Goal: Task Accomplishment & Management: Use online tool/utility

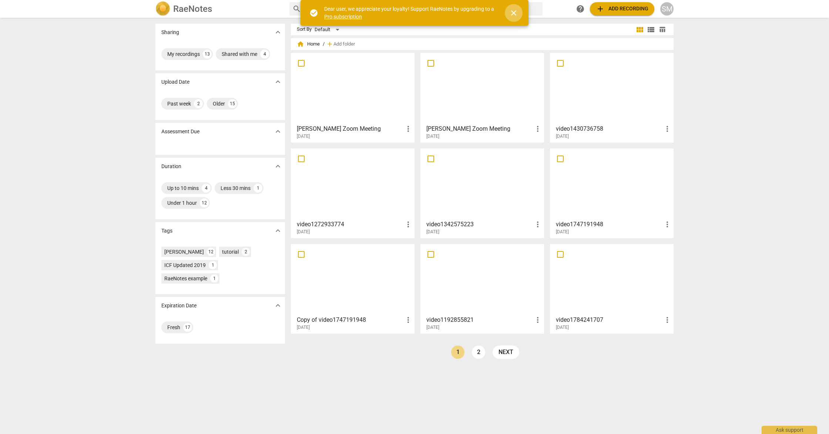
click at [515, 14] on span "close" at bounding box center [513, 13] width 9 height 9
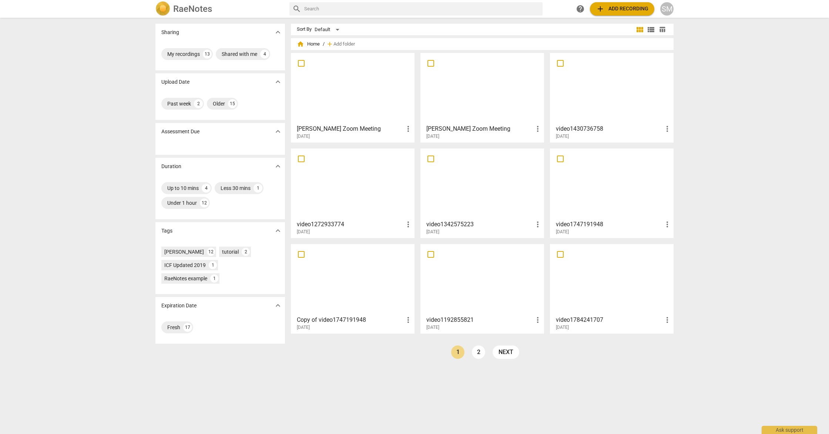
click at [638, 14] on button "add Add recording" at bounding box center [622, 8] width 64 height 13
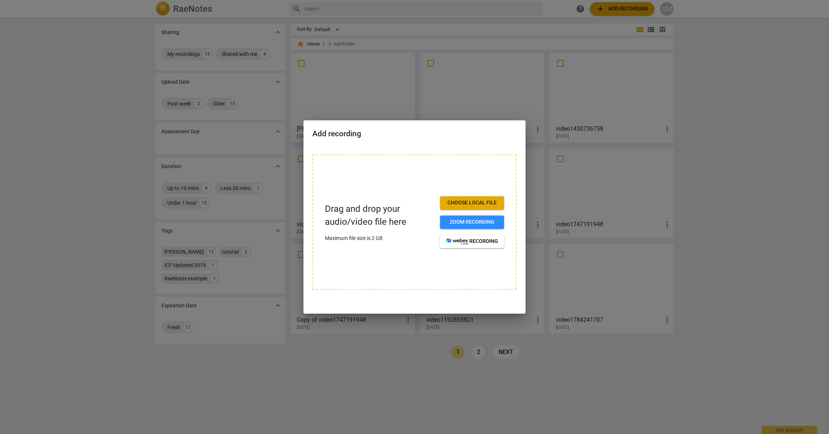
click at [735, 136] on div at bounding box center [414, 217] width 829 height 434
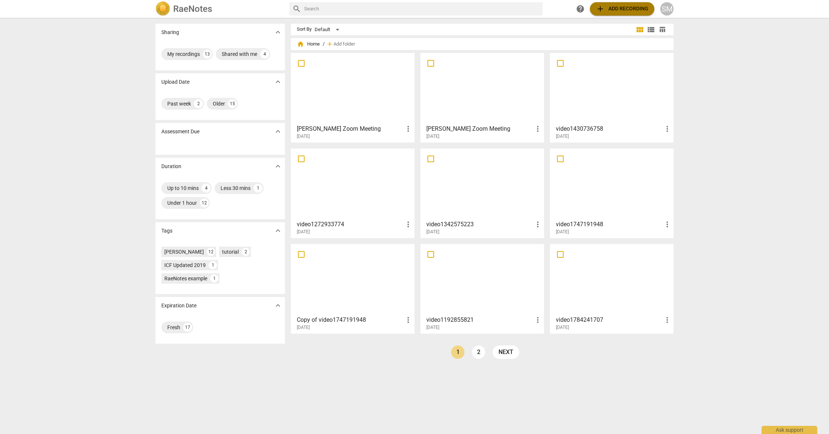
click at [626, 10] on span "add Add recording" at bounding box center [622, 8] width 53 height 9
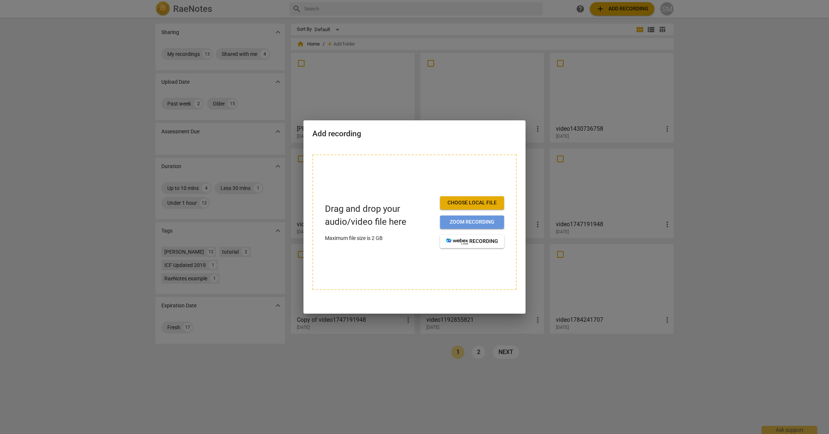
click at [469, 225] on span "Zoom recording" at bounding box center [472, 221] width 52 height 7
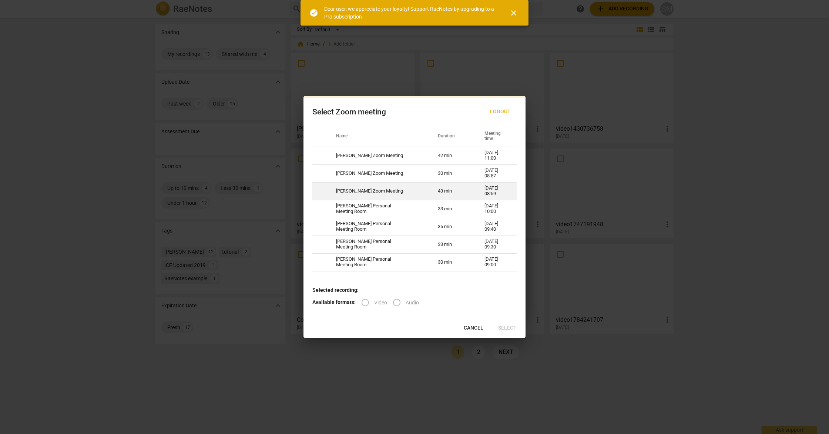
click at [381, 189] on td "[PERSON_NAME] Zoom Meeting" at bounding box center [378, 191] width 102 height 18
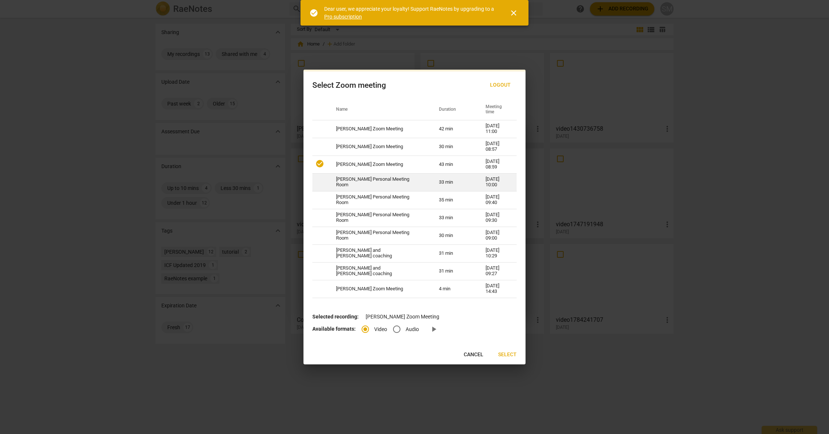
click at [323, 184] on span at bounding box center [319, 181] width 9 height 9
radio input "false"
radio input "true"
click at [364, 133] on td "[PERSON_NAME] Zoom Meeting" at bounding box center [378, 129] width 103 height 18
click at [512, 355] on span "Select" at bounding box center [507, 354] width 19 height 7
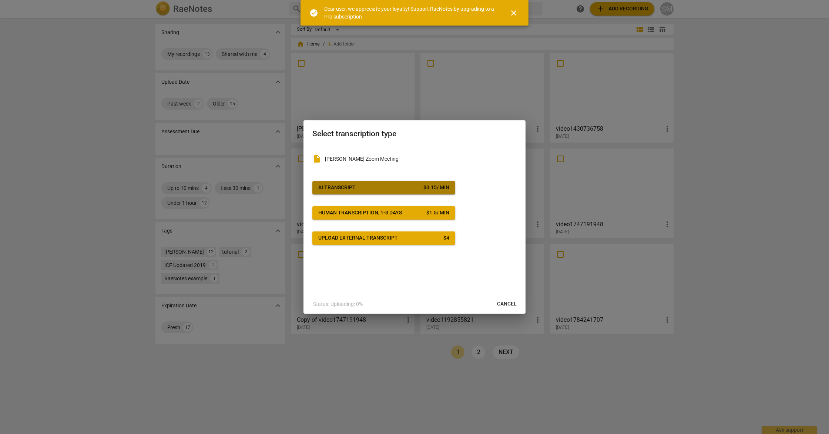
click at [435, 188] on div "$ 0.15 / min" at bounding box center [436, 187] width 26 height 7
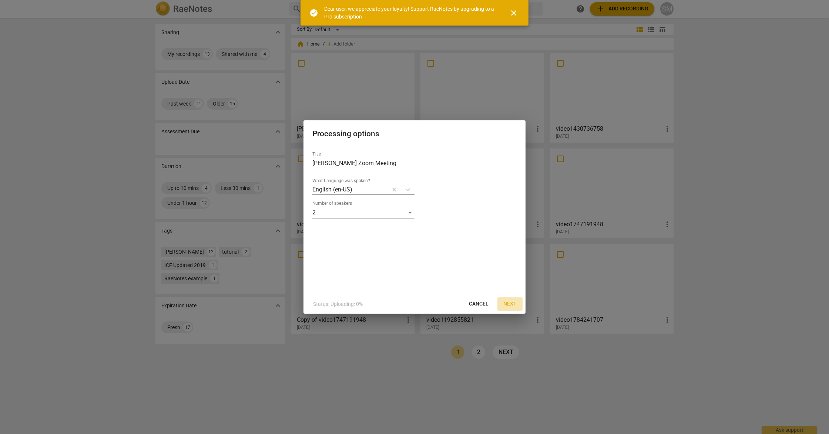
click at [515, 304] on span "Next" at bounding box center [509, 303] width 13 height 7
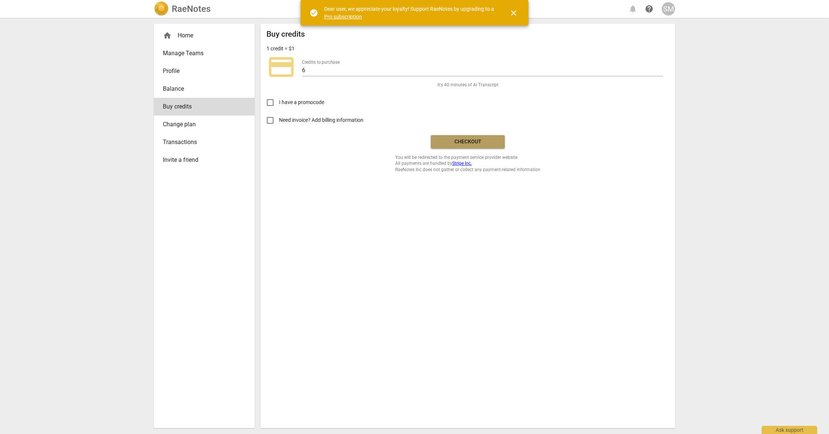
click at [472, 146] on button "Checkout" at bounding box center [468, 141] width 74 height 13
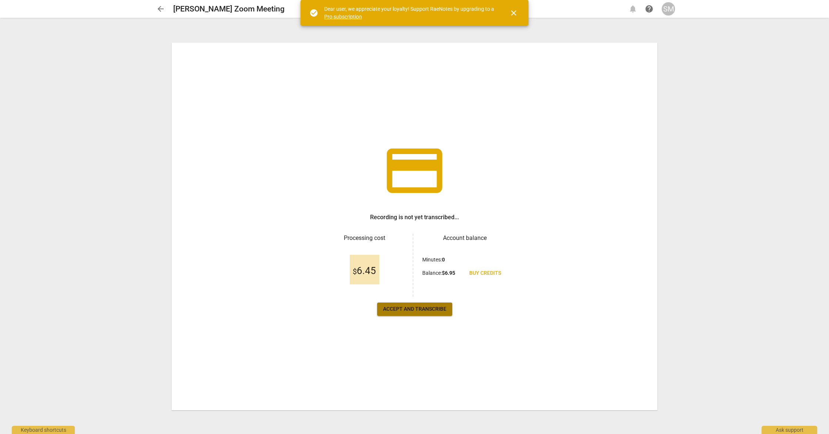
click at [429, 307] on span "Accept and transcribe" at bounding box center [414, 308] width 63 height 7
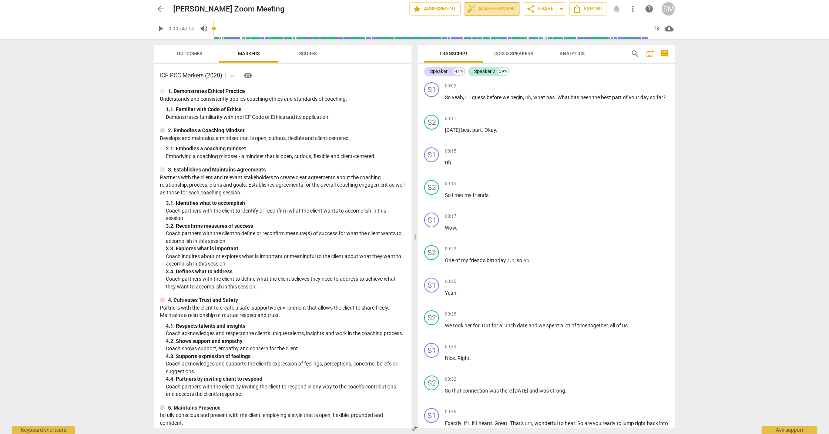
click at [499, 9] on span "auto_fix_high AI Assessment" at bounding box center [492, 8] width 50 height 9
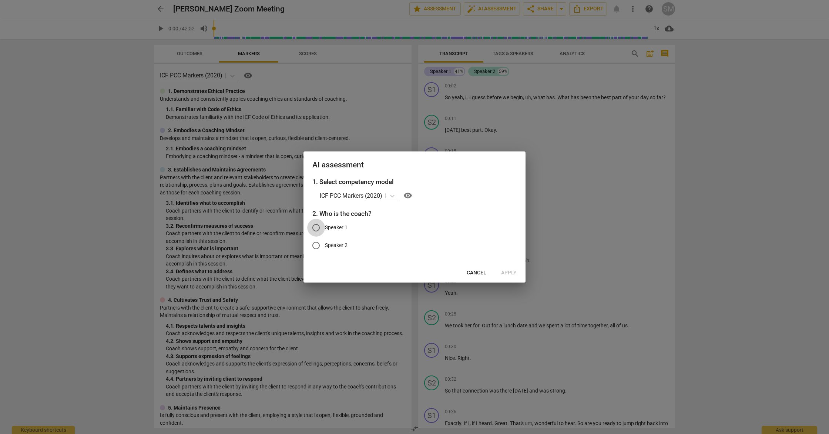
click at [315, 227] on input "Speaker 1" at bounding box center [316, 228] width 18 height 18
radio input "true"
drag, startPoint x: 471, startPoint y: 201, endPoint x: 348, endPoint y: 200, distance: 123.3
click at [346, 201] on div "ICF PCC Markers (2020) visibility" at bounding box center [418, 196] width 197 height 12
click at [508, 272] on span "Apply" at bounding box center [509, 272] width 16 height 7
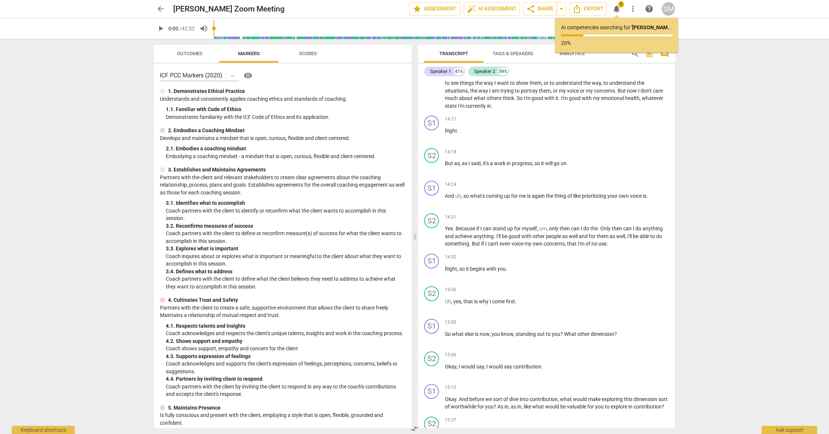
scroll to position [2353, 0]
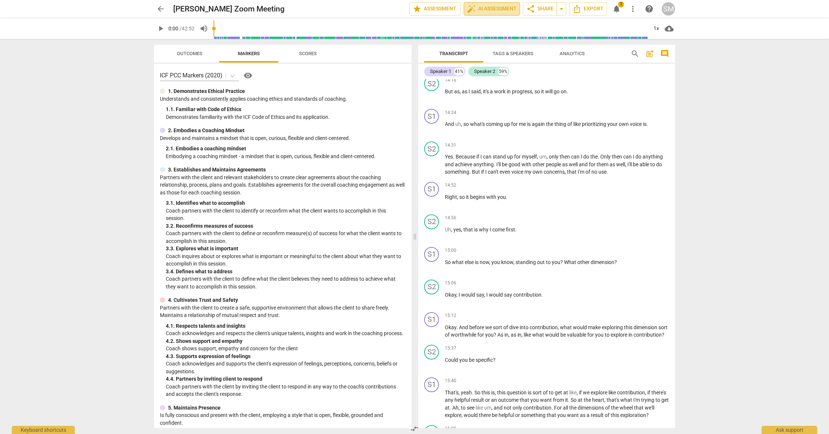
click at [499, 6] on span "auto_fix_high AI Assessment" at bounding box center [492, 8] width 50 height 9
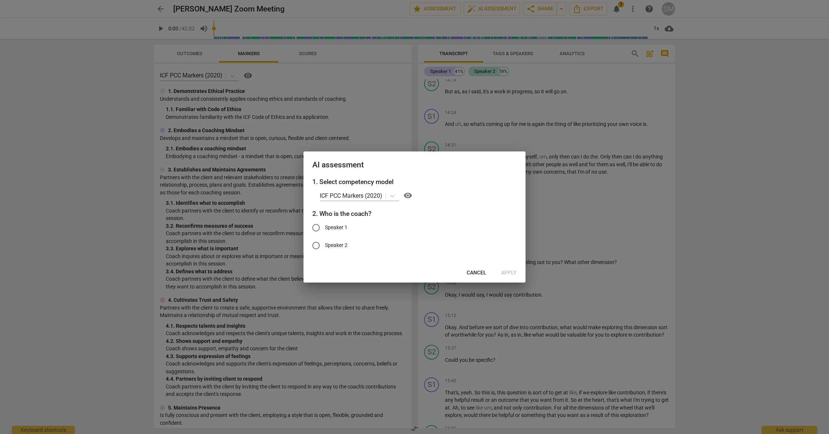
click at [747, 78] on div at bounding box center [414, 217] width 829 height 434
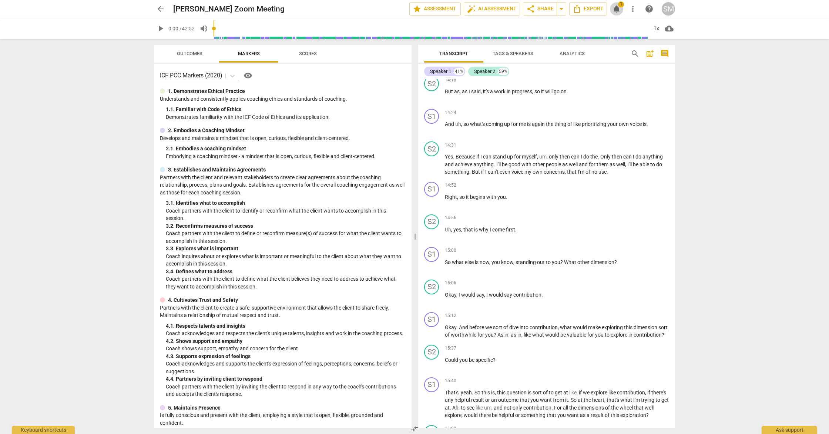
click at [616, 9] on span "notifications" at bounding box center [616, 8] width 9 height 9
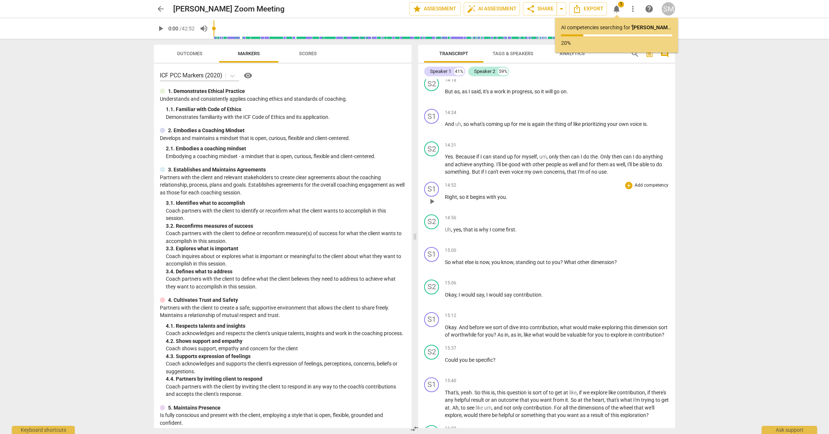
drag, startPoint x: 671, startPoint y: 181, endPoint x: 670, endPoint y: 188, distance: 7.8
click at [670, 188] on div "S1 play_arrow pause 14:52 + Add competency keyboard_arrow_right Right , so it b…" at bounding box center [546, 195] width 257 height 33
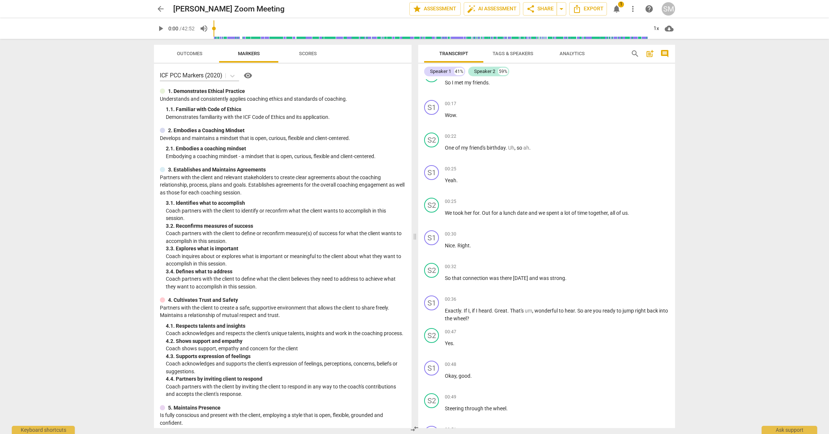
scroll to position [67, 0]
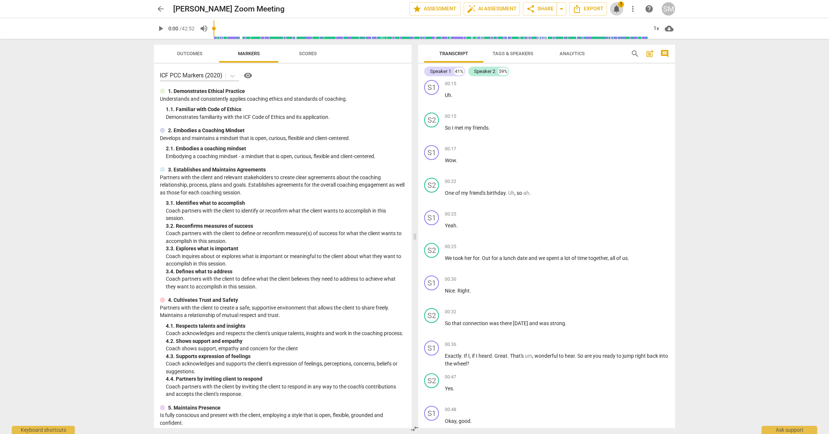
click at [617, 7] on span "notifications" at bounding box center [616, 8] width 9 height 9
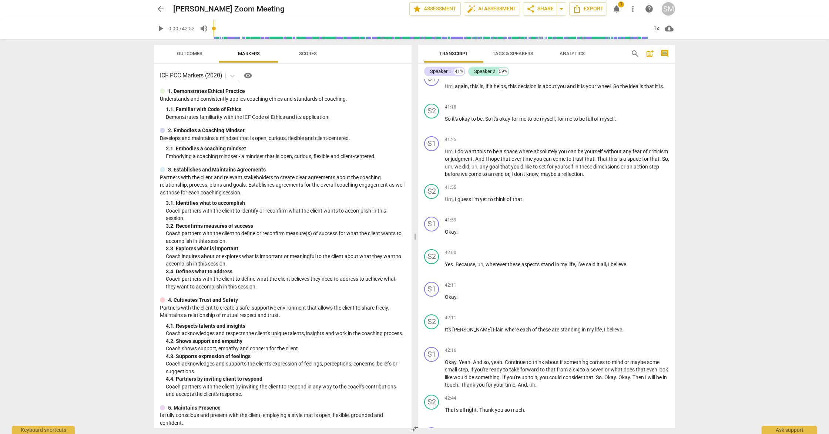
scroll to position [7990, 0]
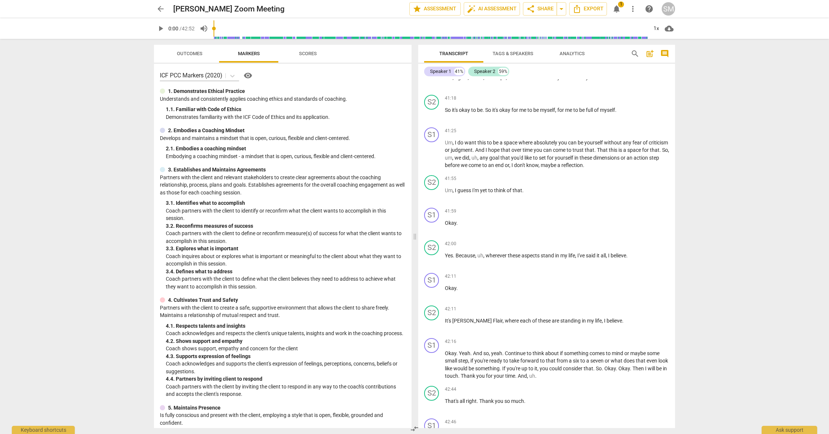
drag, startPoint x: 676, startPoint y: 412, endPoint x: 676, endPoint y: 418, distance: 6.3
click at [676, 418] on div "Transcript Tags & Speakers Analytics search post_add comment Speaker 1 41% Spea…" at bounding box center [548, 236] width 266 height 395
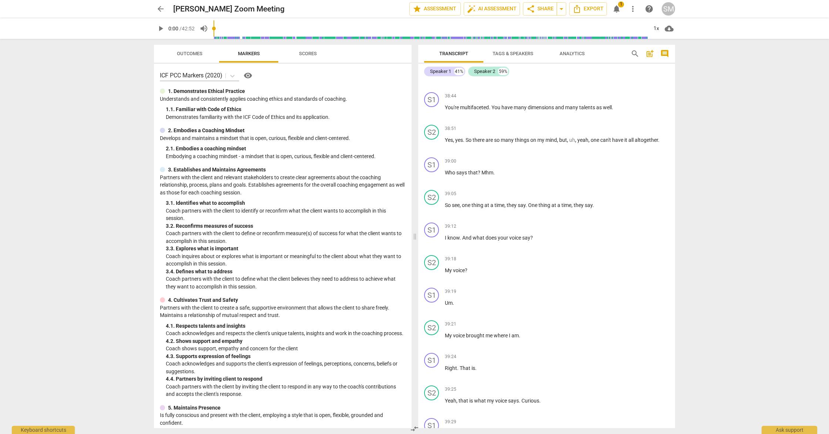
scroll to position [7401, 0]
click at [617, 8] on span "notifications" at bounding box center [616, 8] width 9 height 9
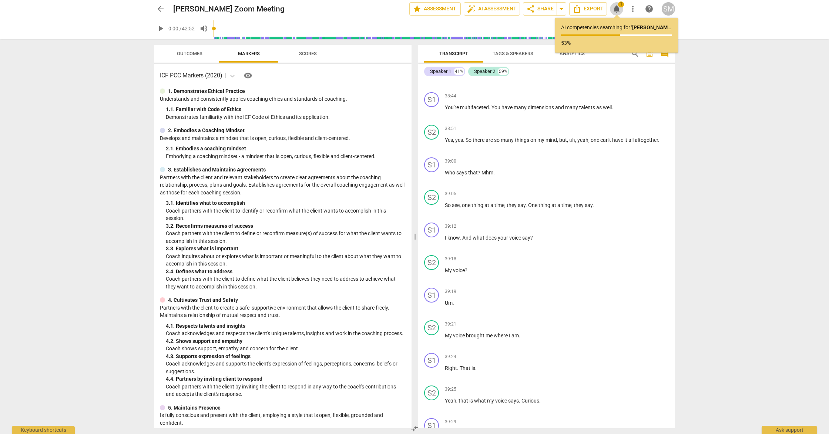
click at [617, 11] on span "notifications" at bounding box center [616, 8] width 9 height 9
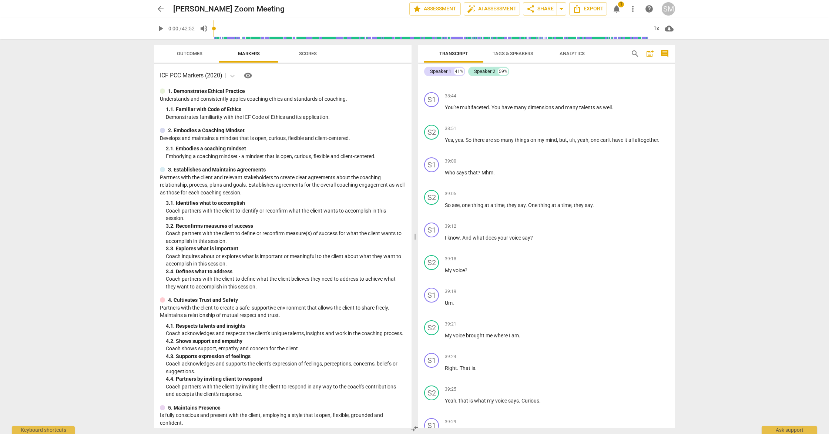
click at [618, 5] on span "notifications" at bounding box center [616, 8] width 9 height 9
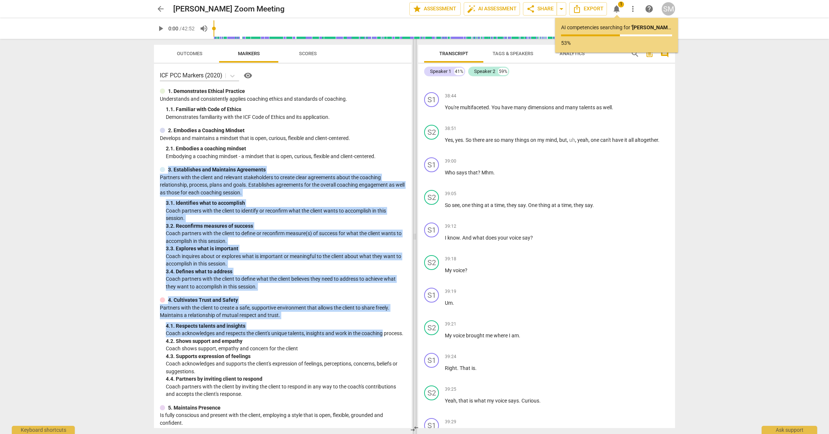
drag, startPoint x: 409, startPoint y: 155, endPoint x: 416, endPoint y: 295, distance: 139.8
click at [409, 333] on div "ICF PCC Markers (2020) visibility 1. Demonstrates Ethical Practice Understands …" at bounding box center [283, 246] width 258 height 364
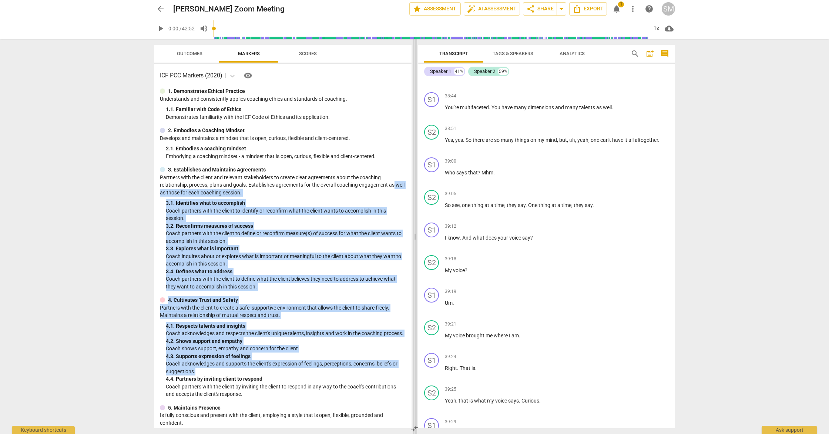
drag, startPoint x: 408, startPoint y: 182, endPoint x: 413, endPoint y: 364, distance: 182.2
click at [409, 378] on div "ICF PCC Markers (2020) visibility 1. Demonstrates Ethical Practice Understands …" at bounding box center [283, 246] width 258 height 364
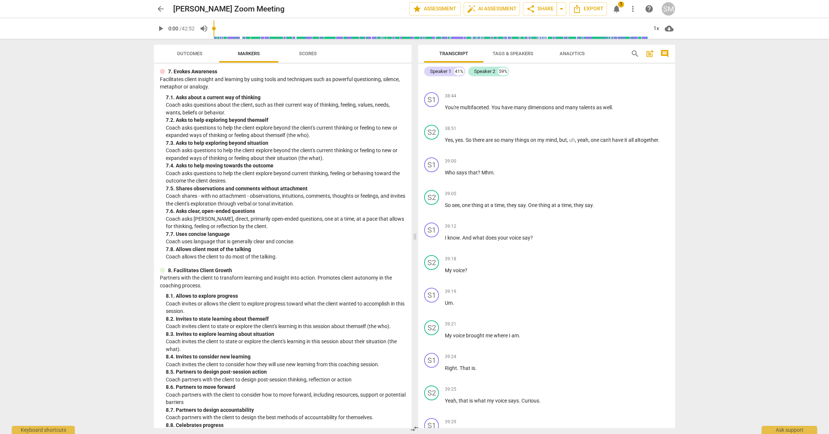
scroll to position [641, 0]
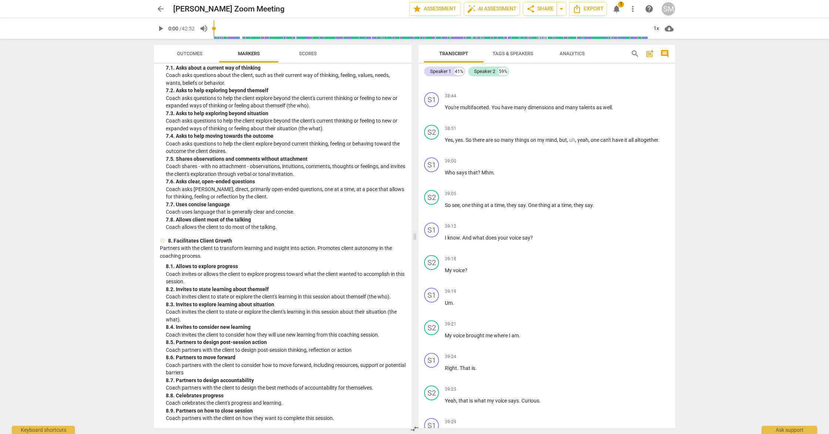
click at [617, 10] on span "notifications" at bounding box center [616, 8] width 9 height 9
